Goal: Navigation & Orientation: Find specific page/section

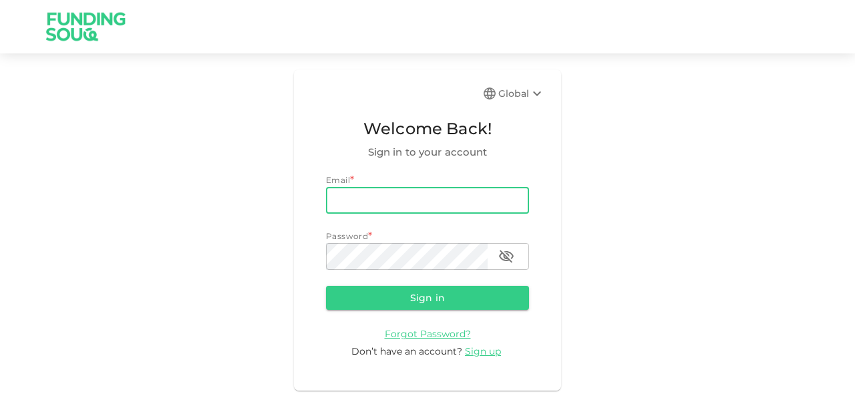
click at [401, 196] on input "email" at bounding box center [427, 200] width 203 height 27
type input "[EMAIL_ADDRESS][DOMAIN_NAME]"
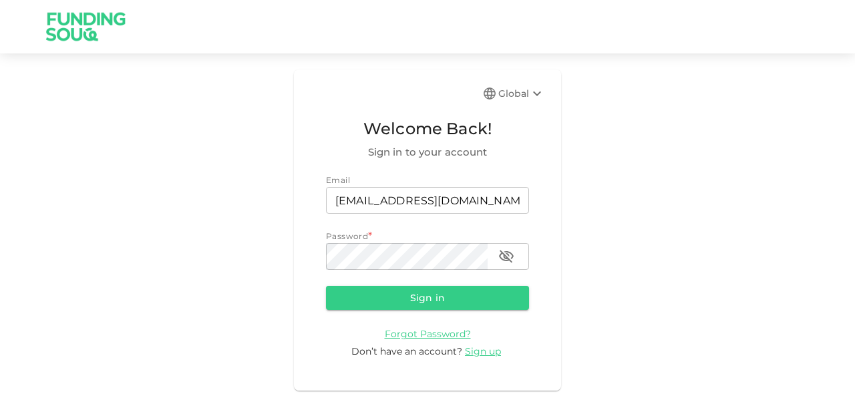
click at [397, 242] on div "Password *" at bounding box center [427, 236] width 203 height 13
click at [397, 270] on form "Email email [EMAIL_ADDRESS][DOMAIN_NAME] email Password * password password Sig…" at bounding box center [427, 266] width 203 height 185
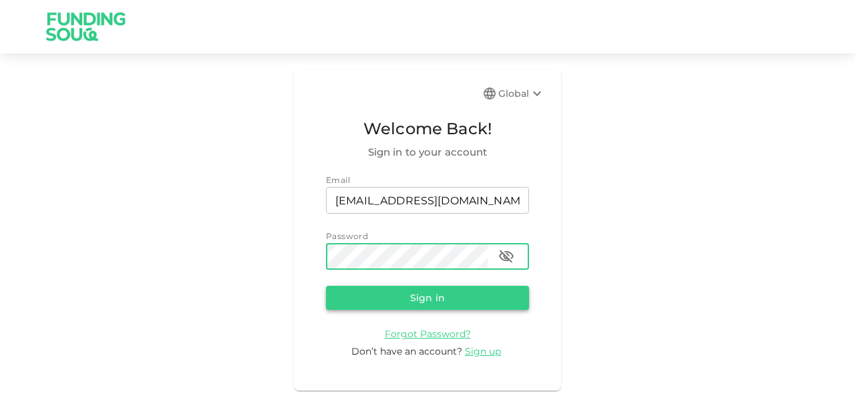
click at [422, 297] on button "Sign in" at bounding box center [427, 298] width 203 height 24
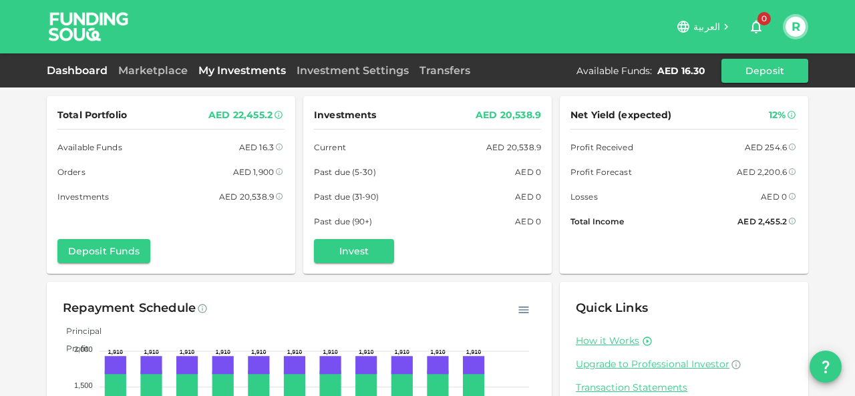
click at [223, 66] on link "My Investments" at bounding box center [242, 70] width 98 height 13
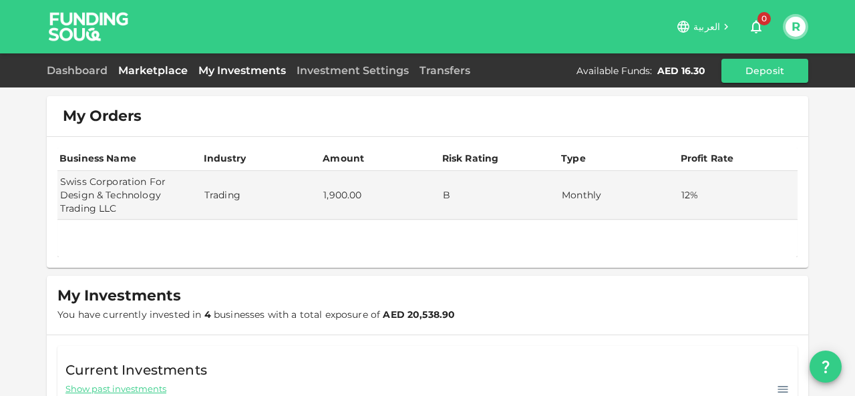
click at [164, 75] on link "Marketplace" at bounding box center [153, 70] width 80 height 13
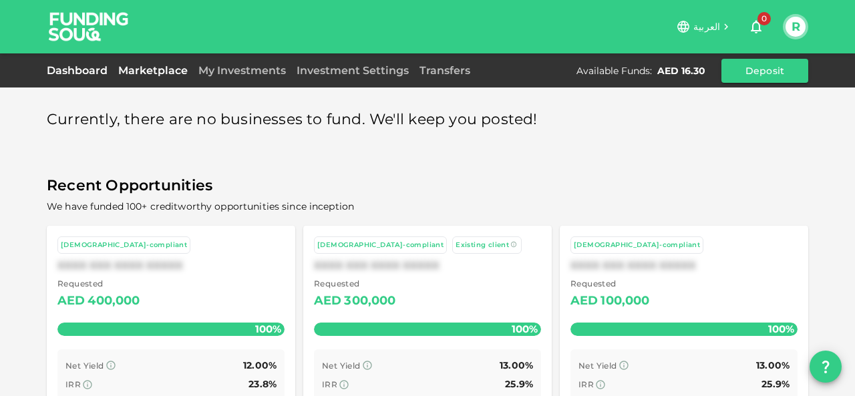
click at [87, 74] on link "Dashboard" at bounding box center [80, 70] width 66 height 13
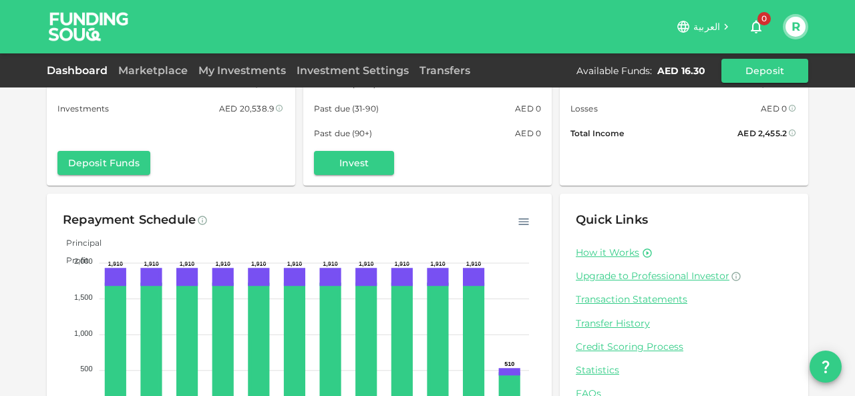
scroll to position [156, 0]
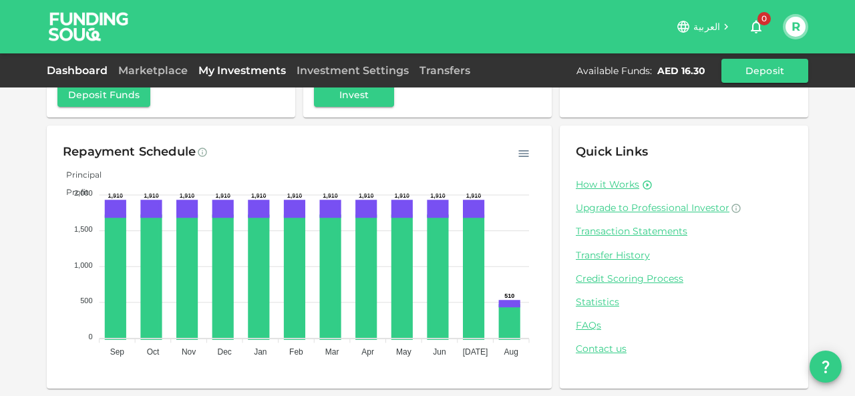
click at [203, 75] on link "My Investments" at bounding box center [242, 70] width 98 height 13
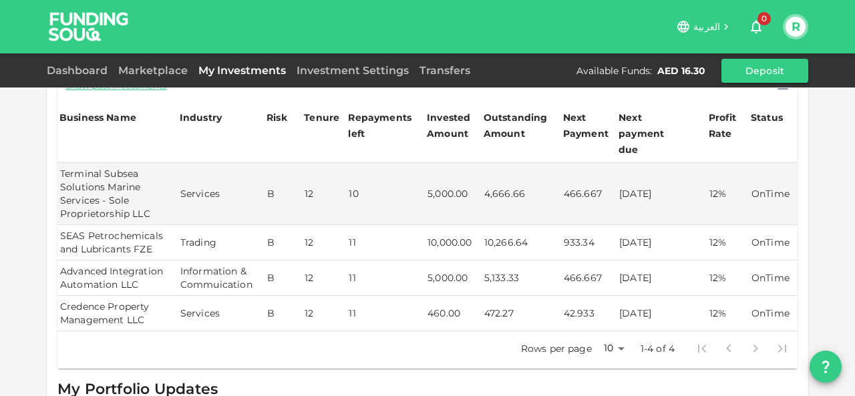
scroll to position [357, 0]
